Goal: Navigation & Orientation: Find specific page/section

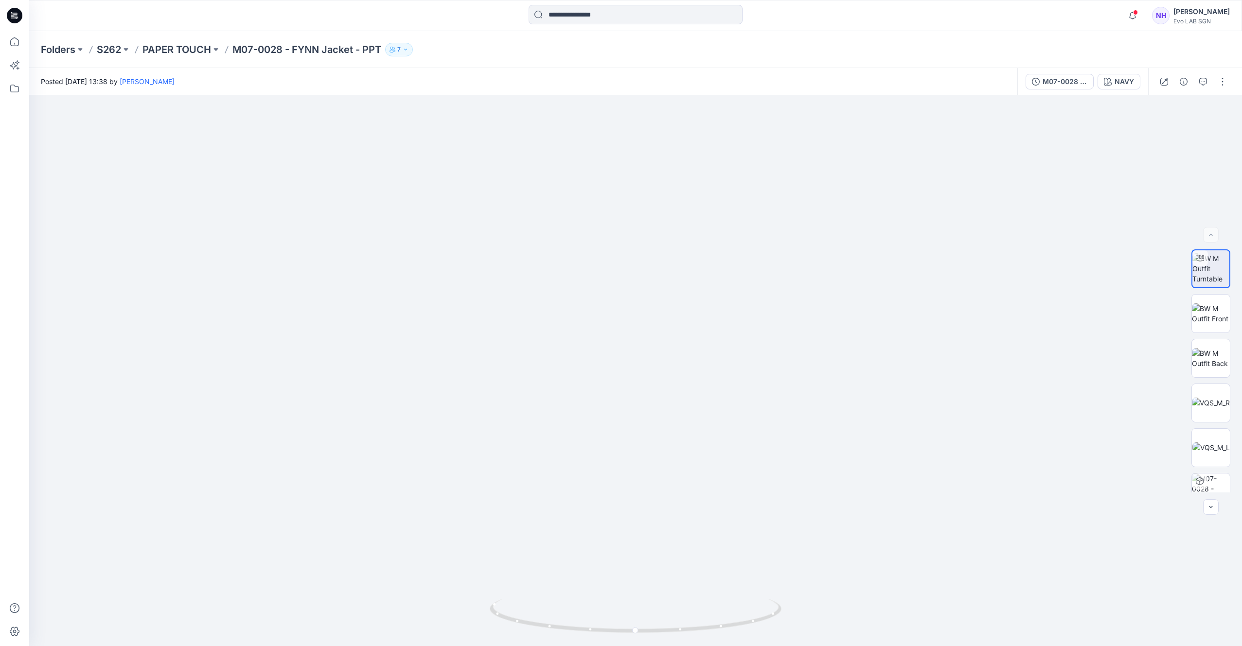
drag, startPoint x: 181, startPoint y: 44, endPoint x: 174, endPoint y: 44, distance: 7.3
click at [180, 44] on p "PAPER TOUCH" at bounding box center [176, 50] width 69 height 14
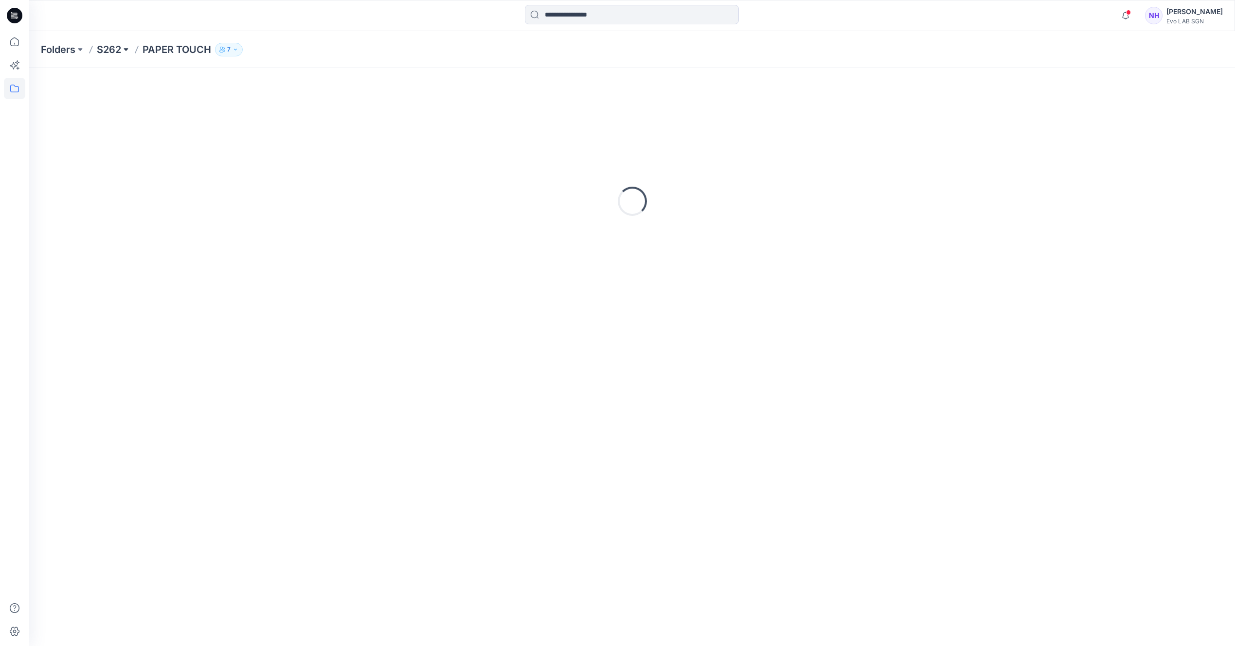
click at [130, 46] on button at bounding box center [126, 50] width 10 height 14
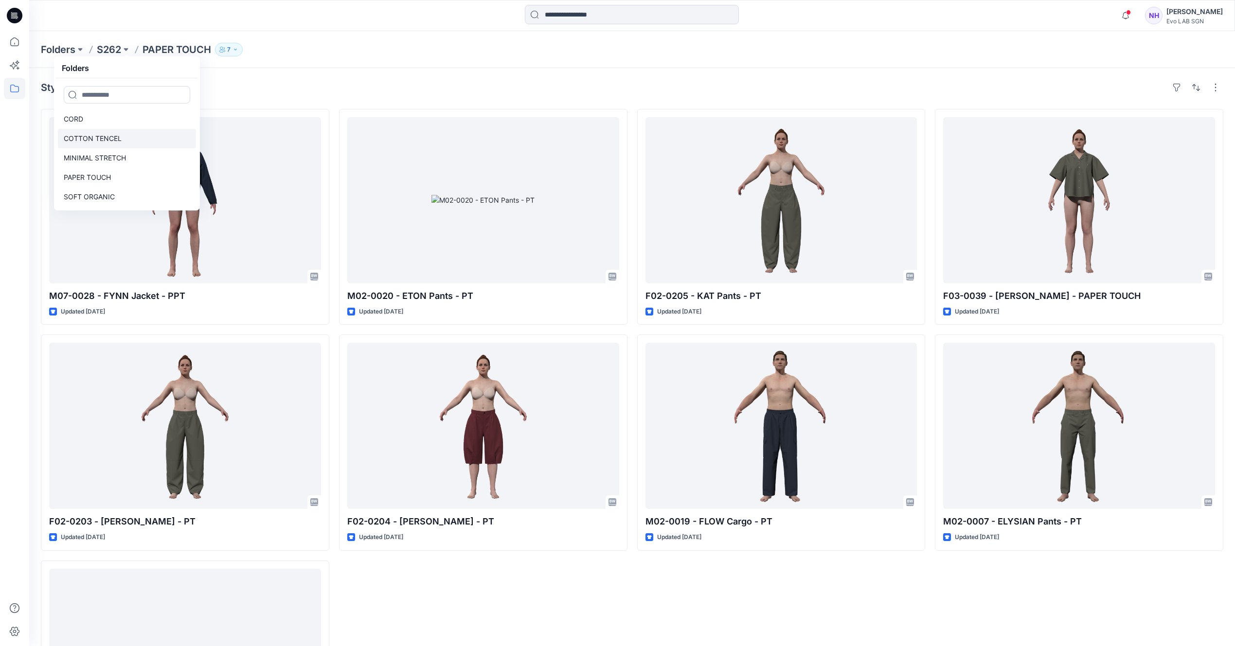
click at [95, 141] on p "COTTON TENCEL" at bounding box center [93, 139] width 58 height 12
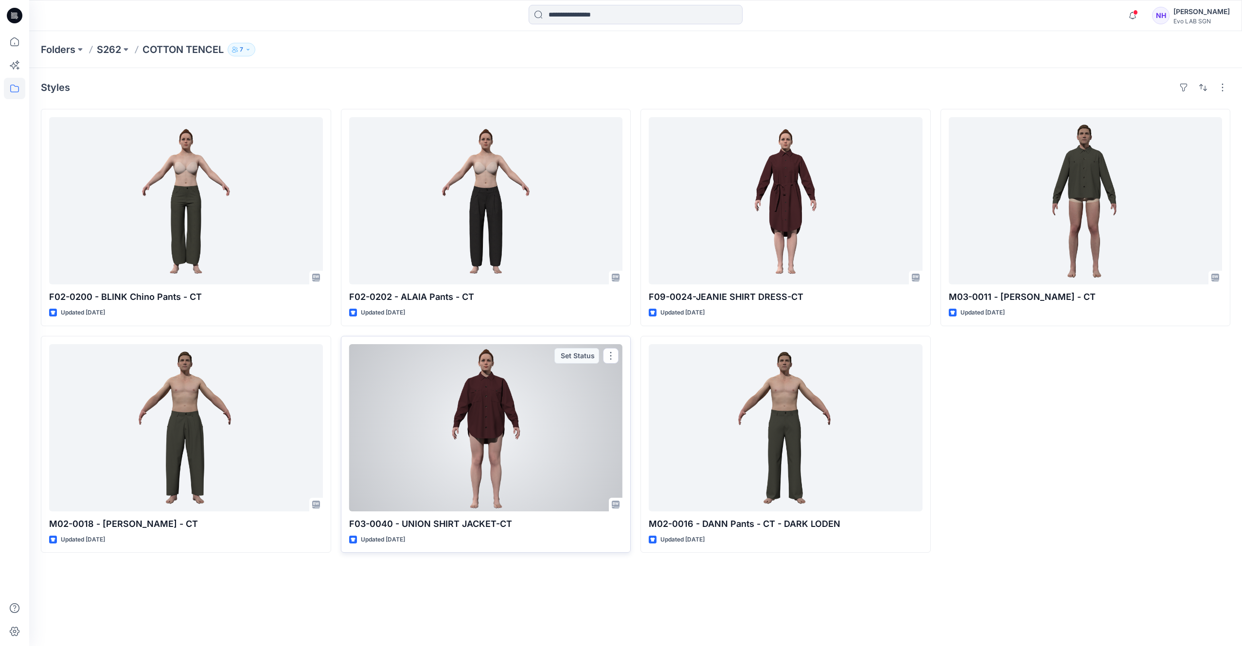
click at [493, 393] on div at bounding box center [486, 427] width 274 height 167
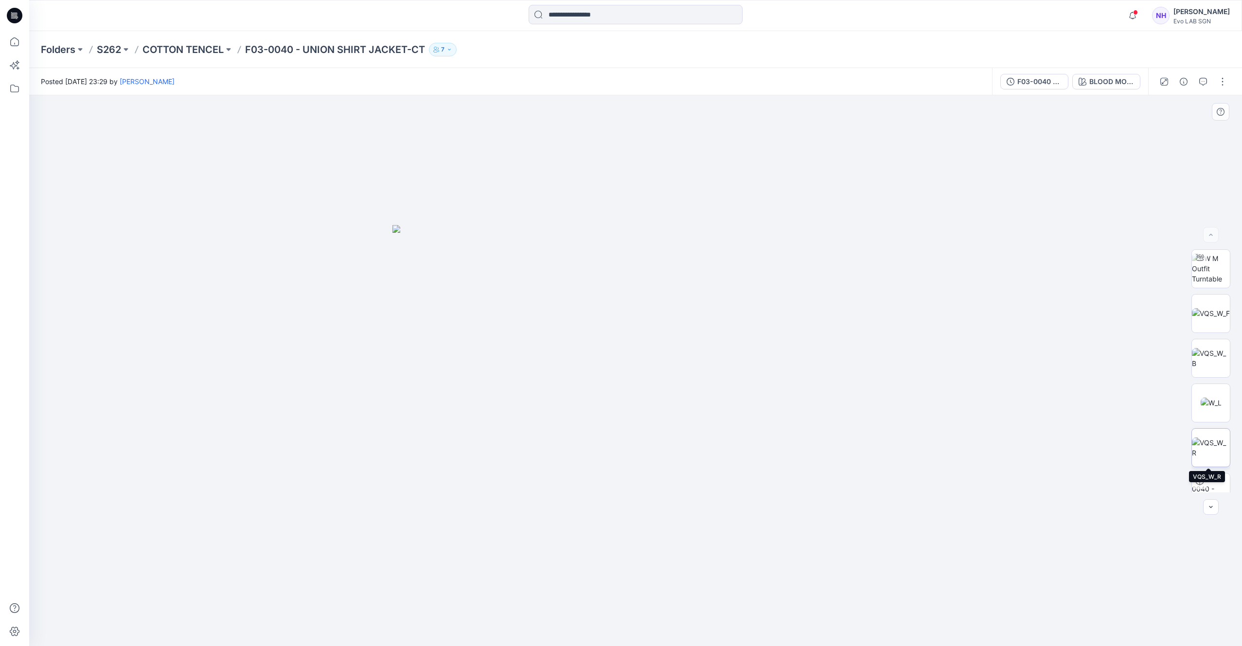
click at [1214, 444] on img at bounding box center [1211, 448] width 38 height 20
click at [1222, 398] on img at bounding box center [1211, 403] width 21 height 10
